Goal: Task Accomplishment & Management: Complete application form

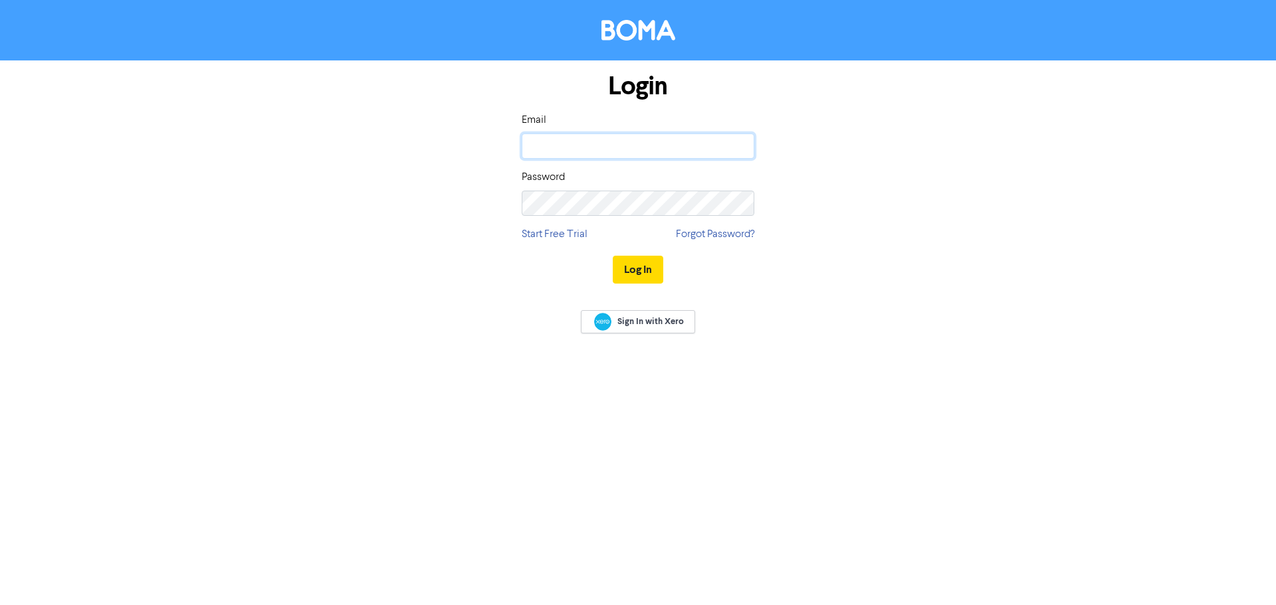
click at [738, 148] on body "Login Email Password Start Free Trial Forgot Password? Log In Sign In with Xero" at bounding box center [638, 302] width 1276 height 605
click at [0, 605] on com-1password-button at bounding box center [0, 605] width 0 height 0
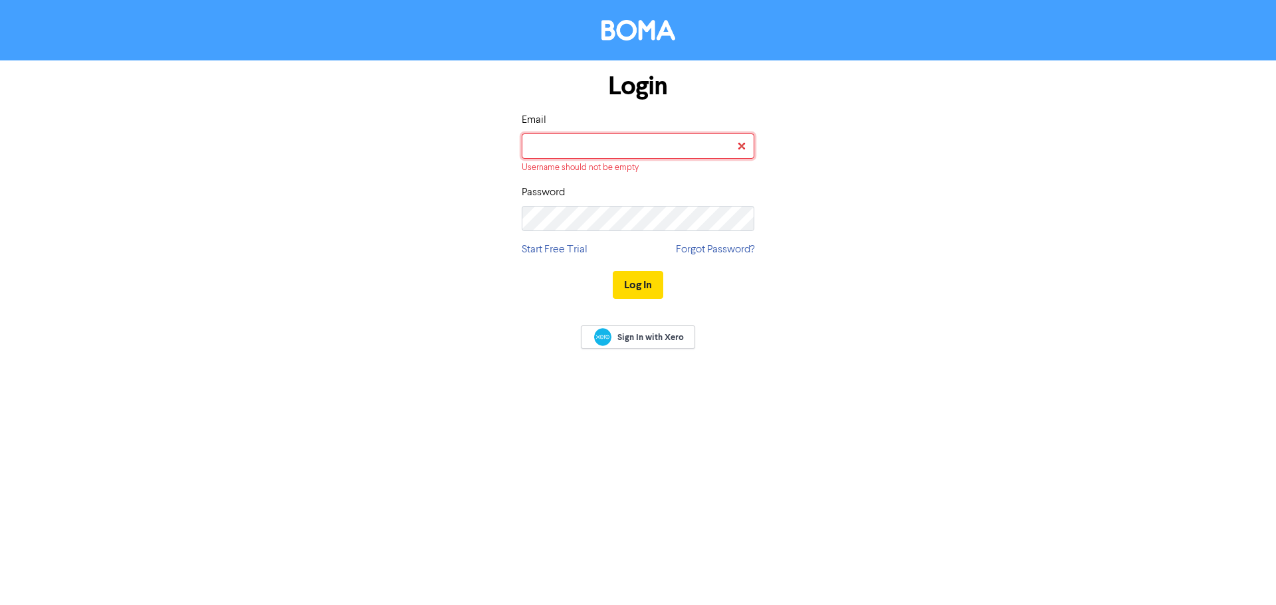
type input "[PERSON_NAME][EMAIL_ADDRESS][DOMAIN_NAME]"
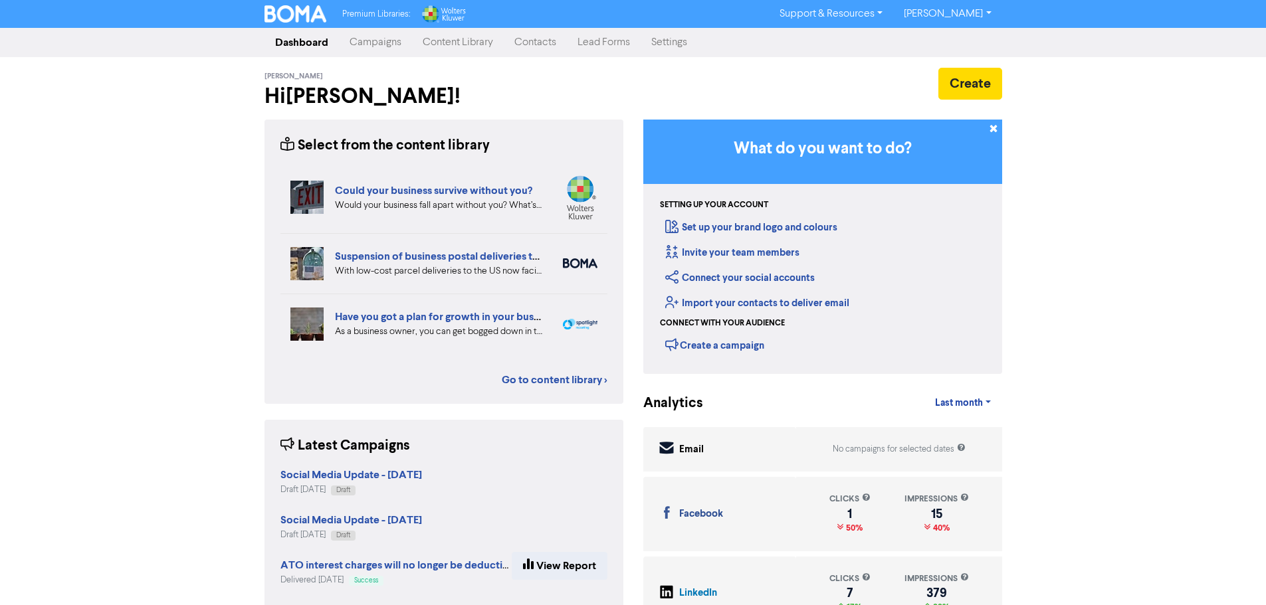
click at [534, 47] on link "Contacts" at bounding box center [535, 42] width 63 height 27
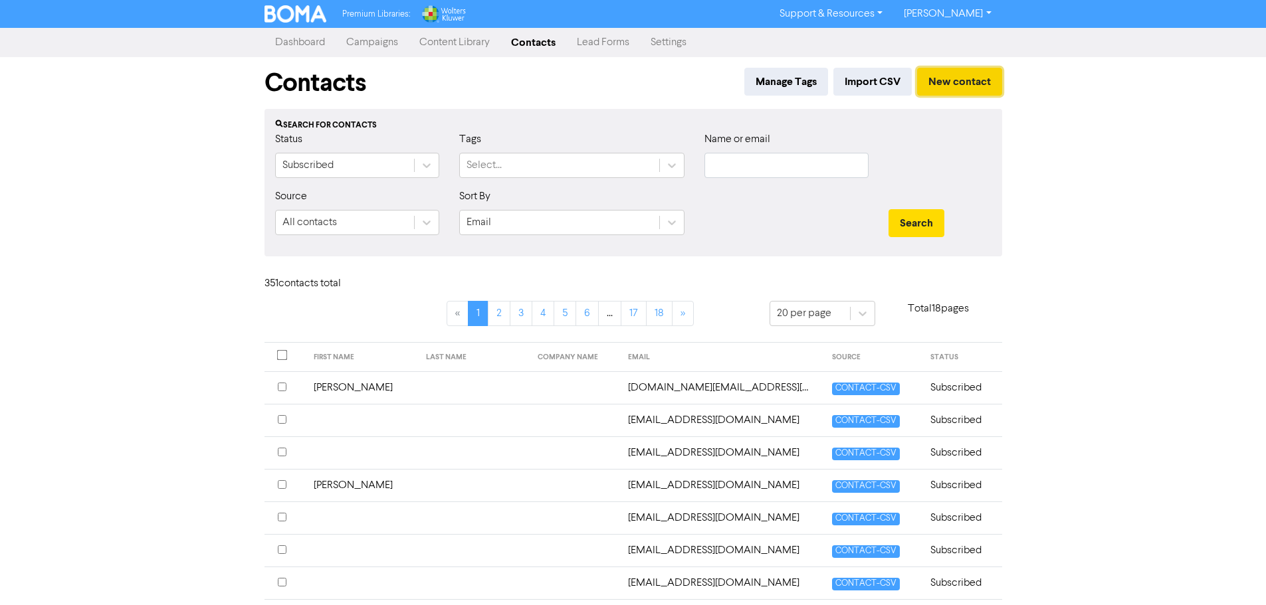
click at [974, 83] on button "New contact" at bounding box center [959, 82] width 85 height 28
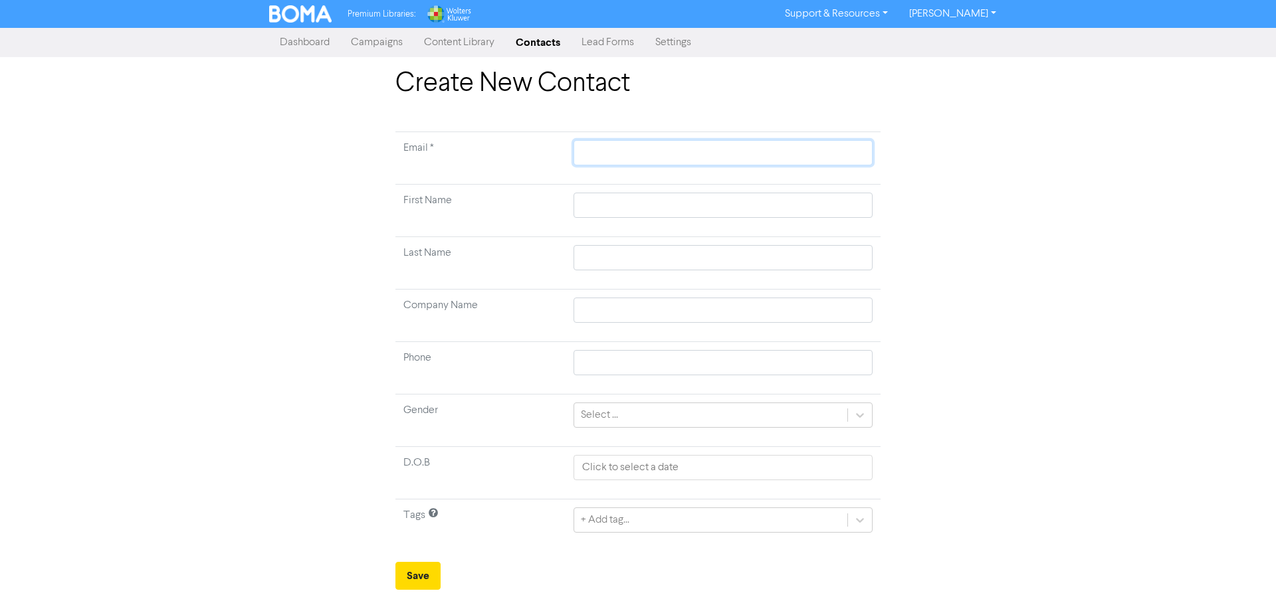
click at [700, 152] on input "text" at bounding box center [723, 152] width 299 height 25
type input "h"
type input "ha"
type input "hav"
type input "havi"
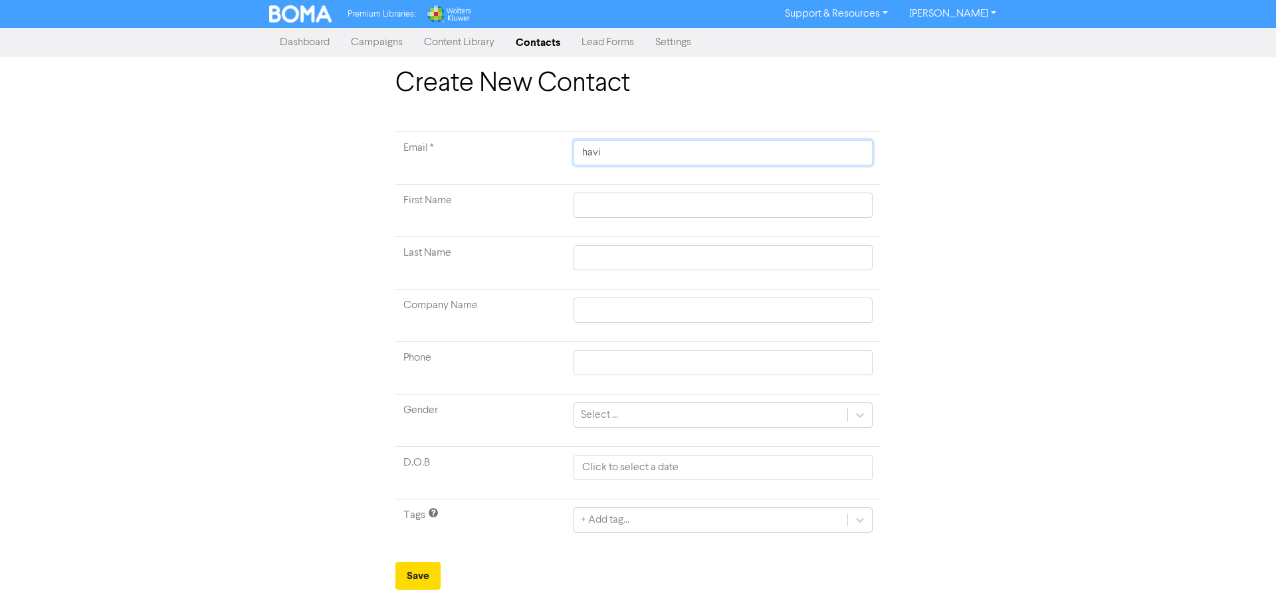
type input "havil"
type input "havila"
type input "havila9"
type input "havila97"
type input "havila971"
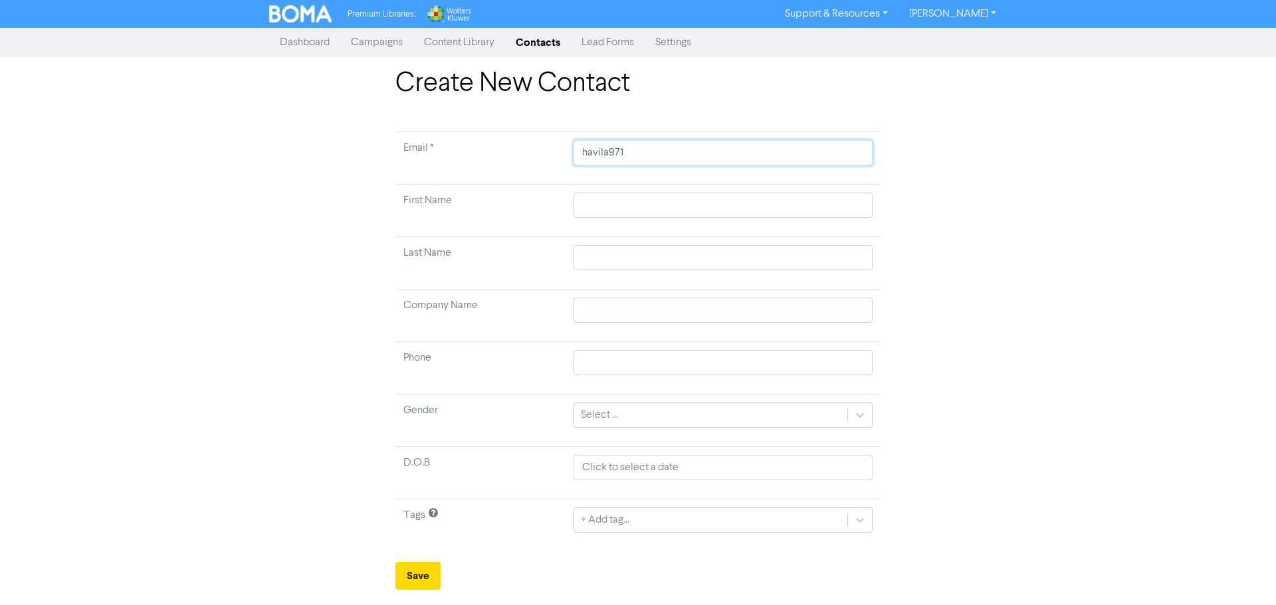
type input "havila971@"
type input "havila971@g"
type input "havila971@gm"
type input "havila971@gma"
type input "havila971@gmai"
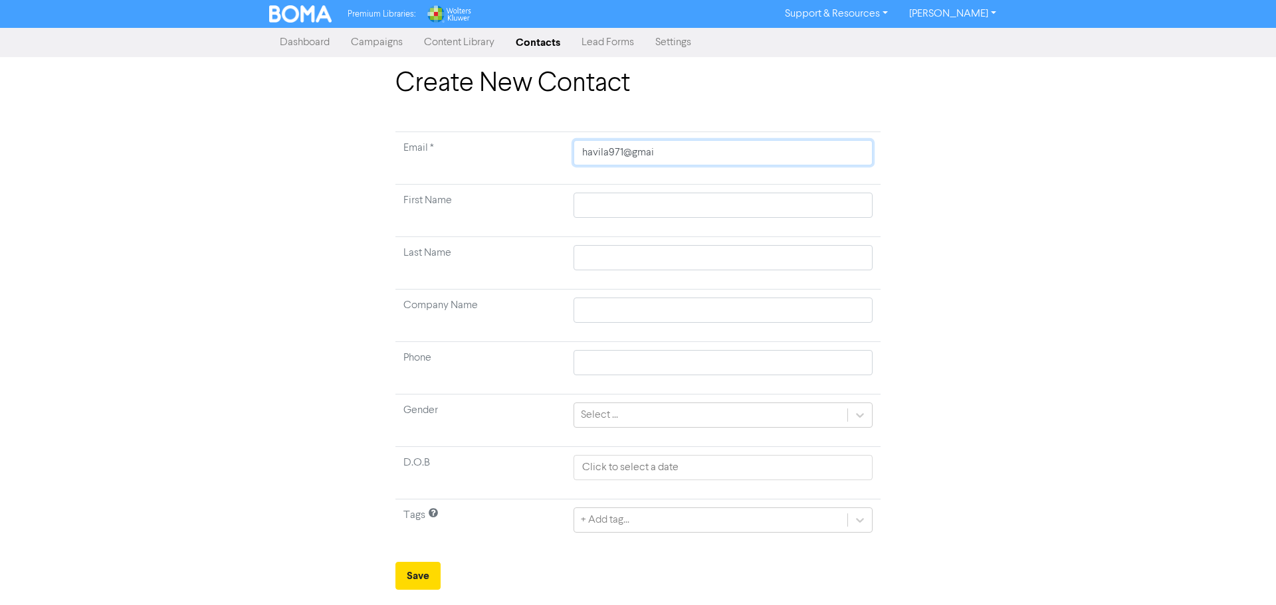
type input "[EMAIL_ADDRESS]"
type input "[EMAIL_ADDRESS]."
type input "havila971@gmail.c"
type input "[EMAIL_ADDRESS][DOMAIN_NAME]"
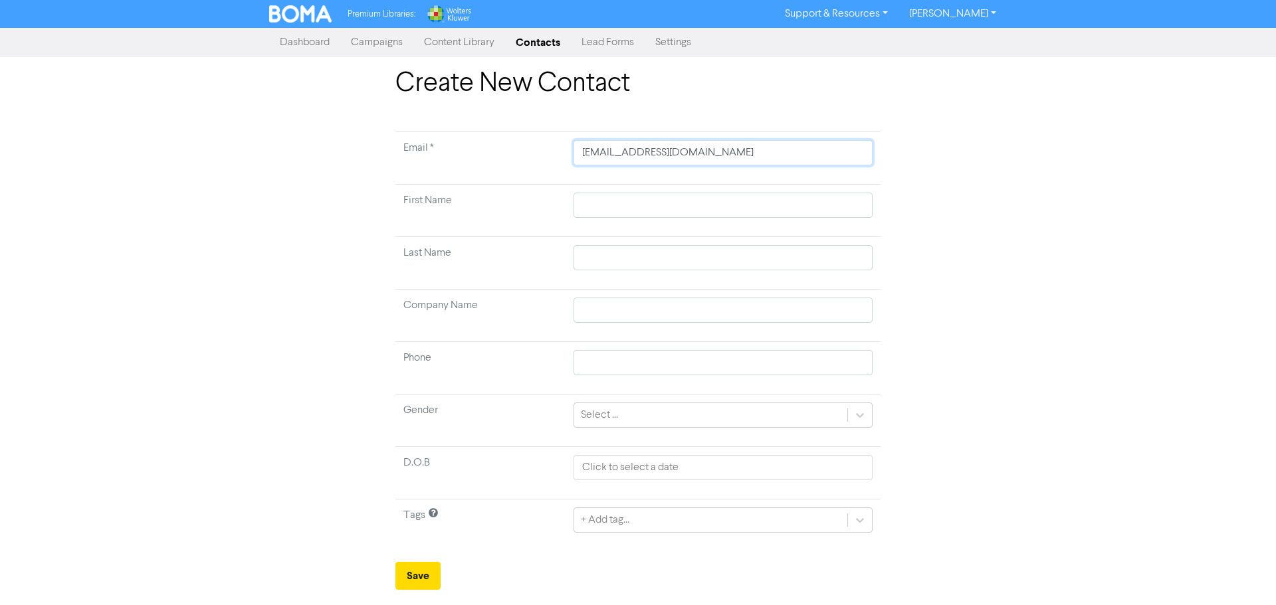
type input "[EMAIL_ADDRESS][DOMAIN_NAME]"
click at [808, 208] on input "text" at bounding box center [723, 205] width 299 height 25
type input "D"
type input "De"
type input "[PERSON_NAME]"
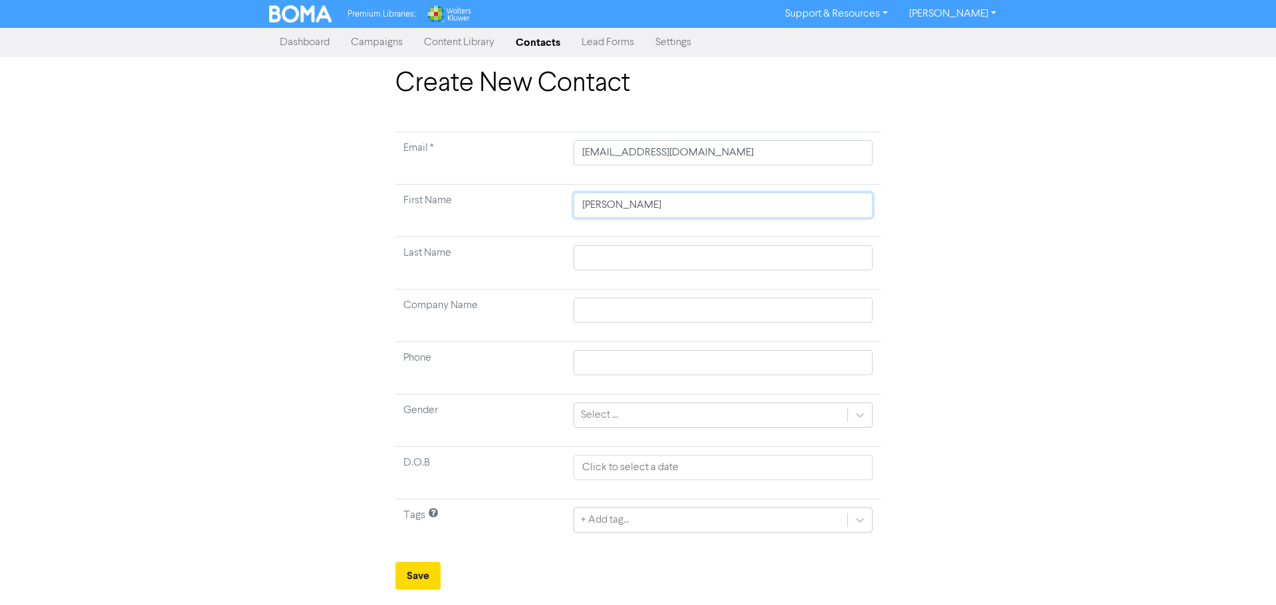
type input "[MEDICAL_DATA]"
type input "[PERSON_NAME]"
type input "Deep"
type input "Deept"
type input "[PERSON_NAME]"
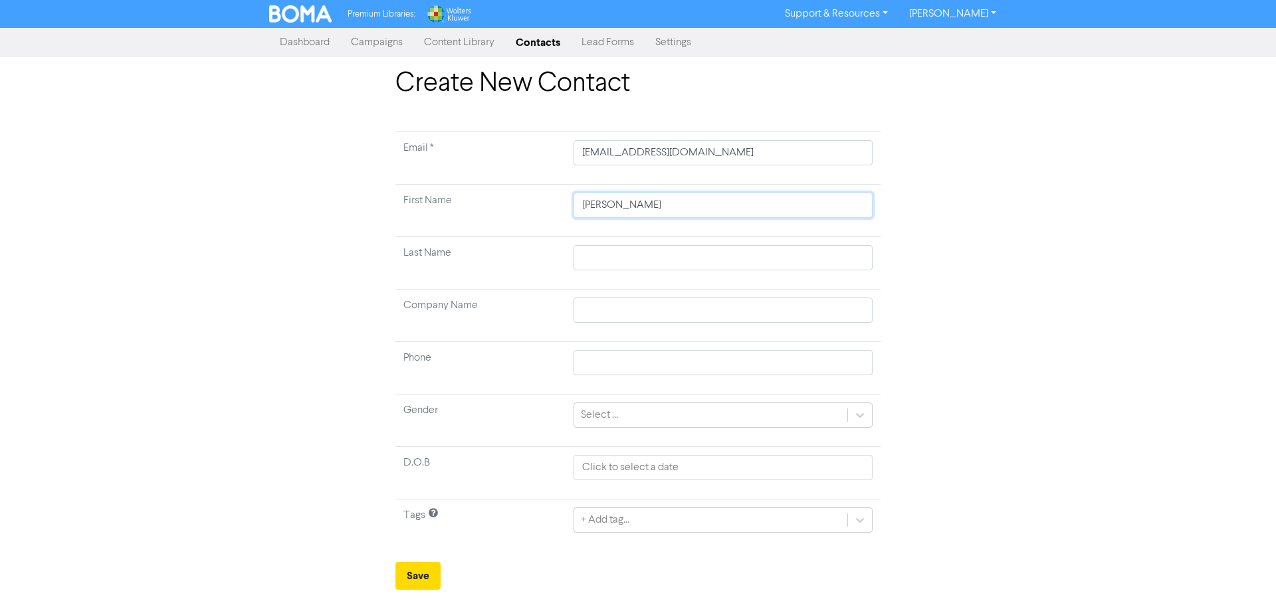
type input "[PERSON_NAME]"
click at [830, 259] on input "text" at bounding box center [723, 257] width 299 height 25
type input "P"
type input "Pr"
type input "Pra"
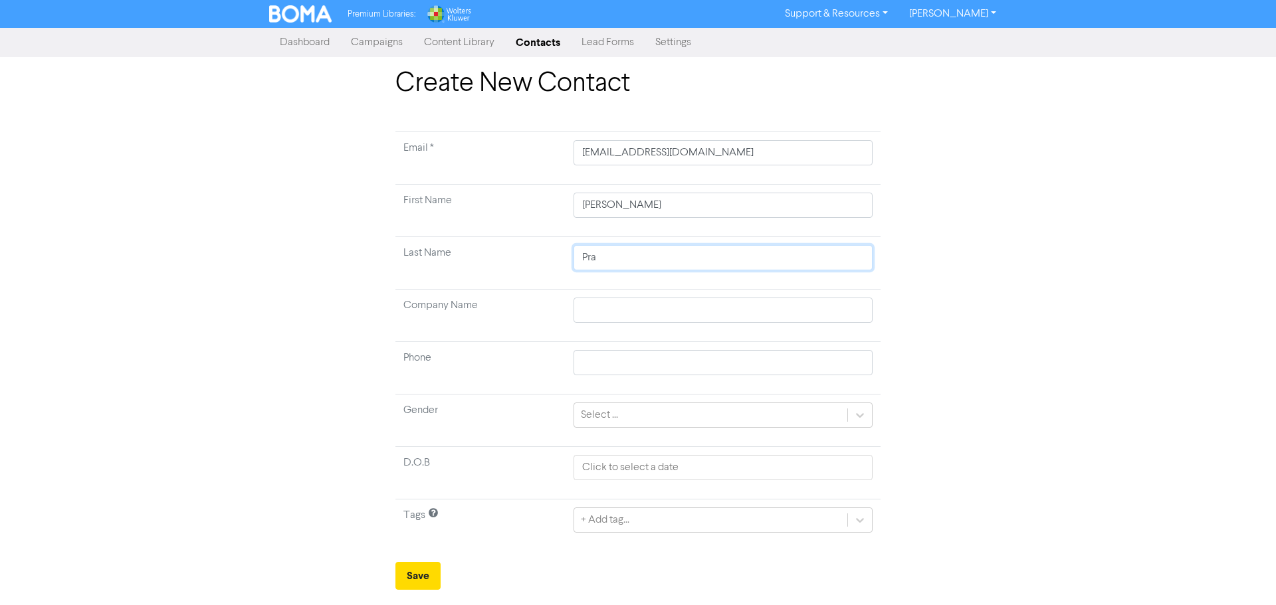
type input "Pras"
type input "Prasa"
type input "Prasad"
click at [429, 574] on button "Save" at bounding box center [417, 576] width 45 height 28
